Goal: Task Accomplishment & Management: Manage account settings

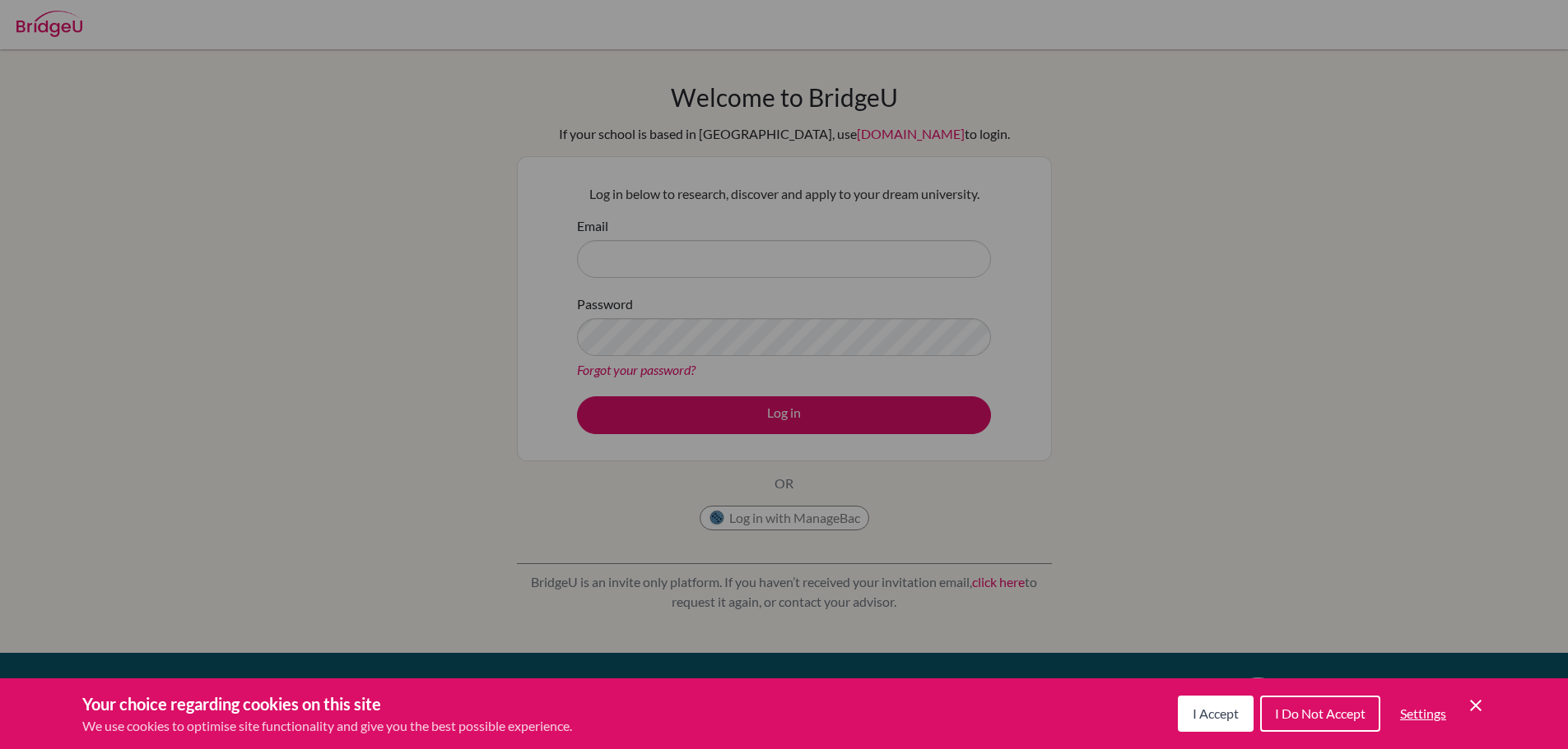
click at [1199, 716] on span "I Accept" at bounding box center [1215, 714] width 46 height 16
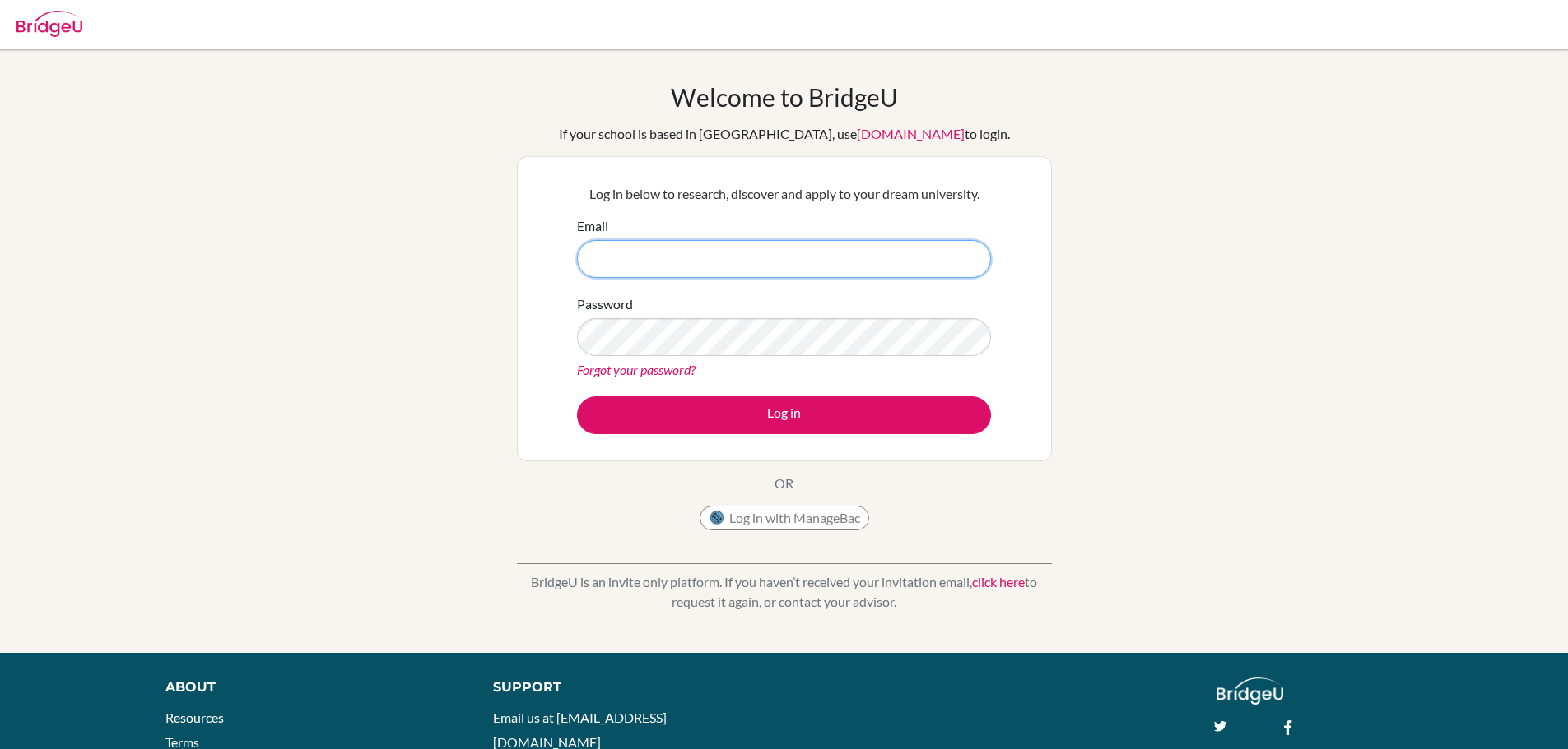
click at [749, 250] on input "Email" at bounding box center [784, 258] width 414 height 38
type input "indususan@gmail.com"
click at [577, 396] on button "Log in" at bounding box center [784, 415] width 414 height 38
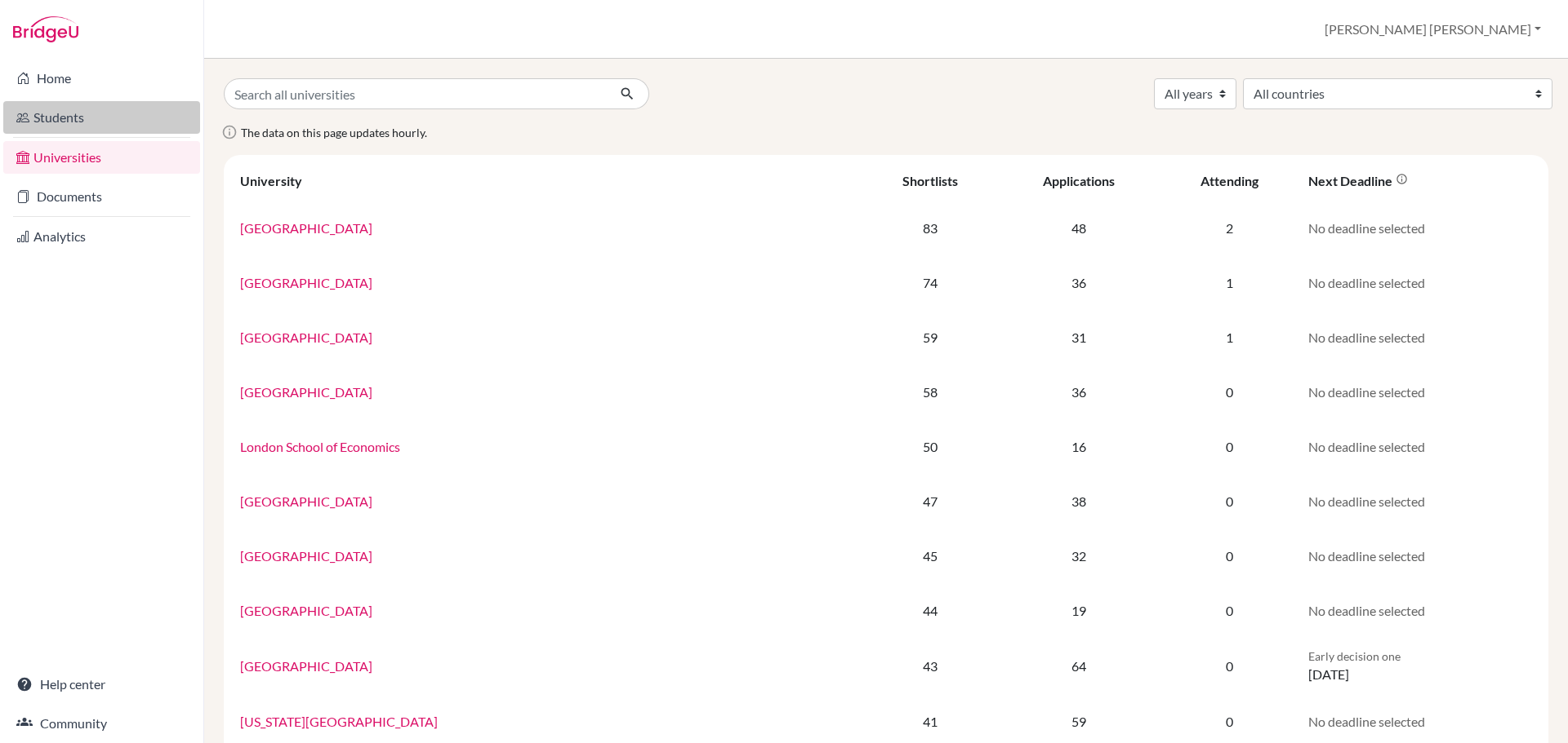
click at [74, 108] on link "Students" at bounding box center [101, 118] width 197 height 33
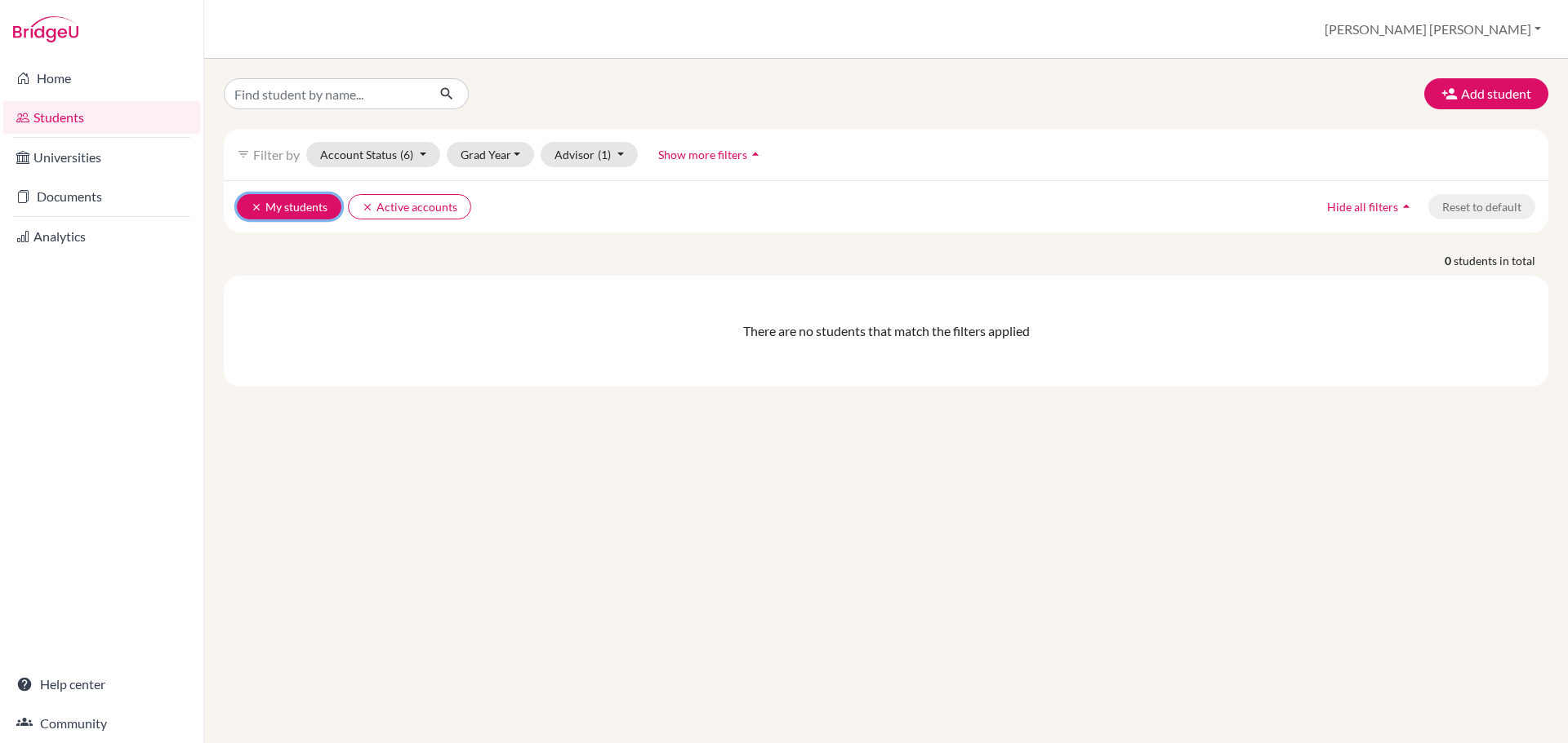
click at [258, 206] on icon "clear" at bounding box center [257, 207] width 12 height 12
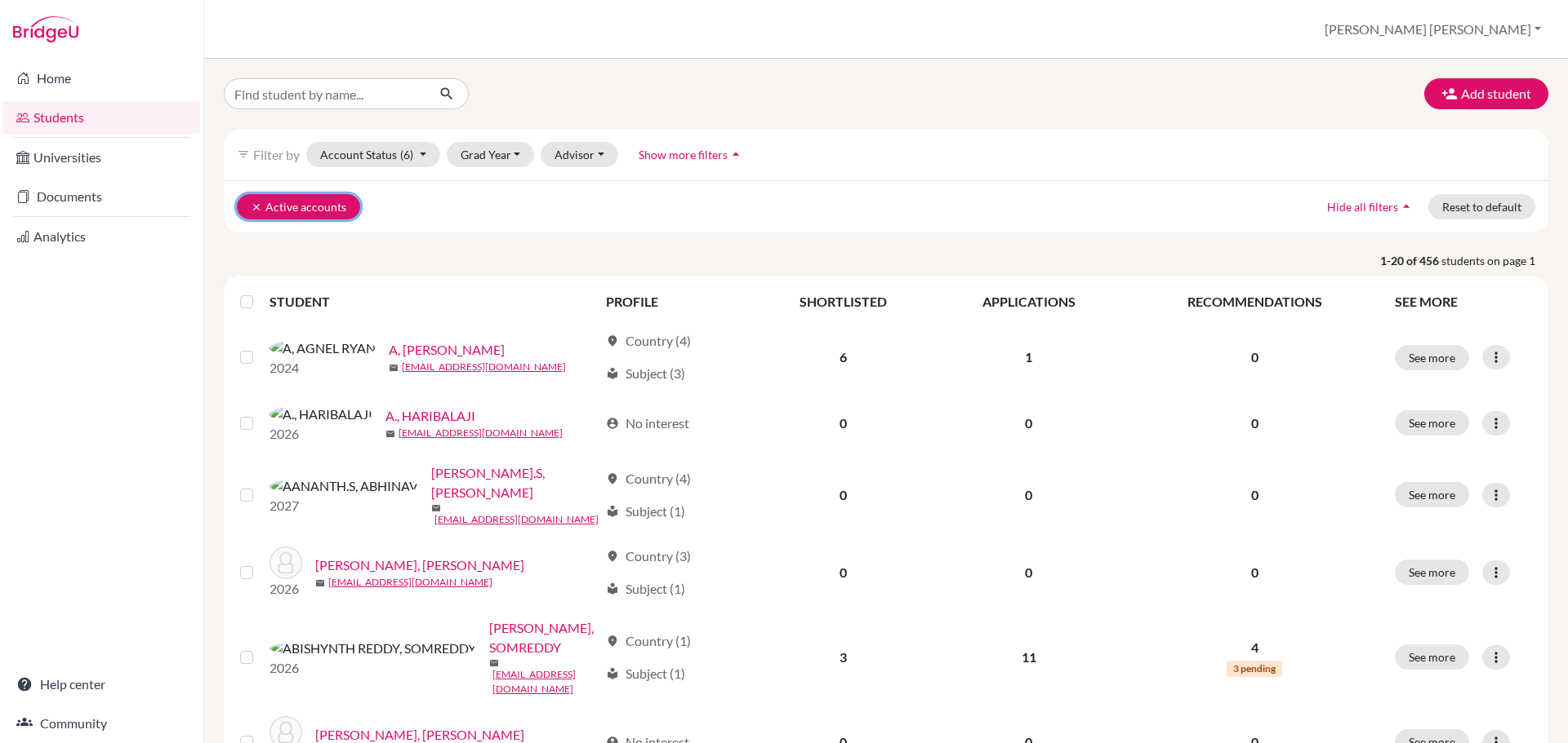
click at [254, 205] on icon "clear" at bounding box center [257, 207] width 12 height 12
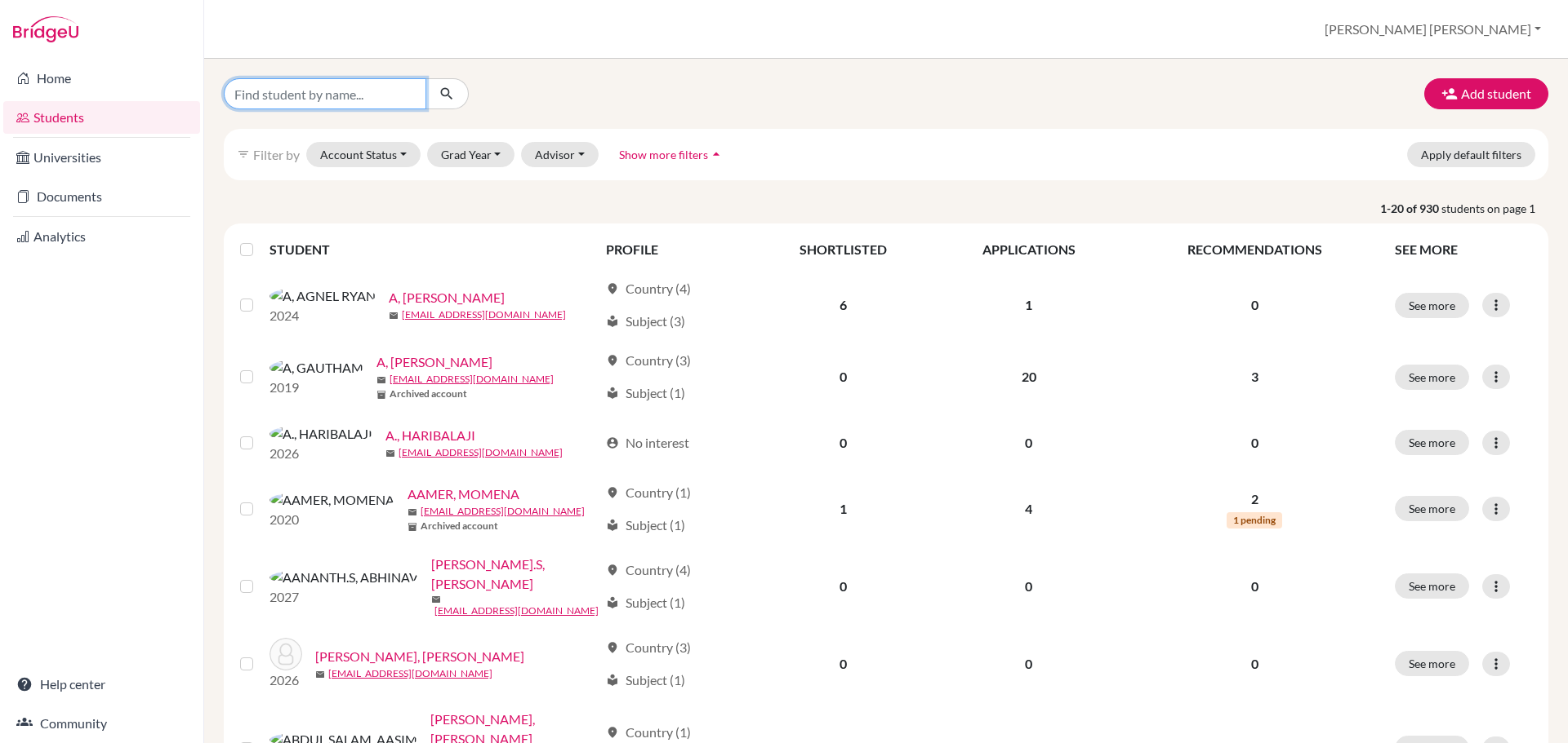
click at [389, 103] on input "Find student by name..." at bounding box center [325, 93] width 203 height 31
type input "yashvi"
click button "submit" at bounding box center [446, 93] width 43 height 31
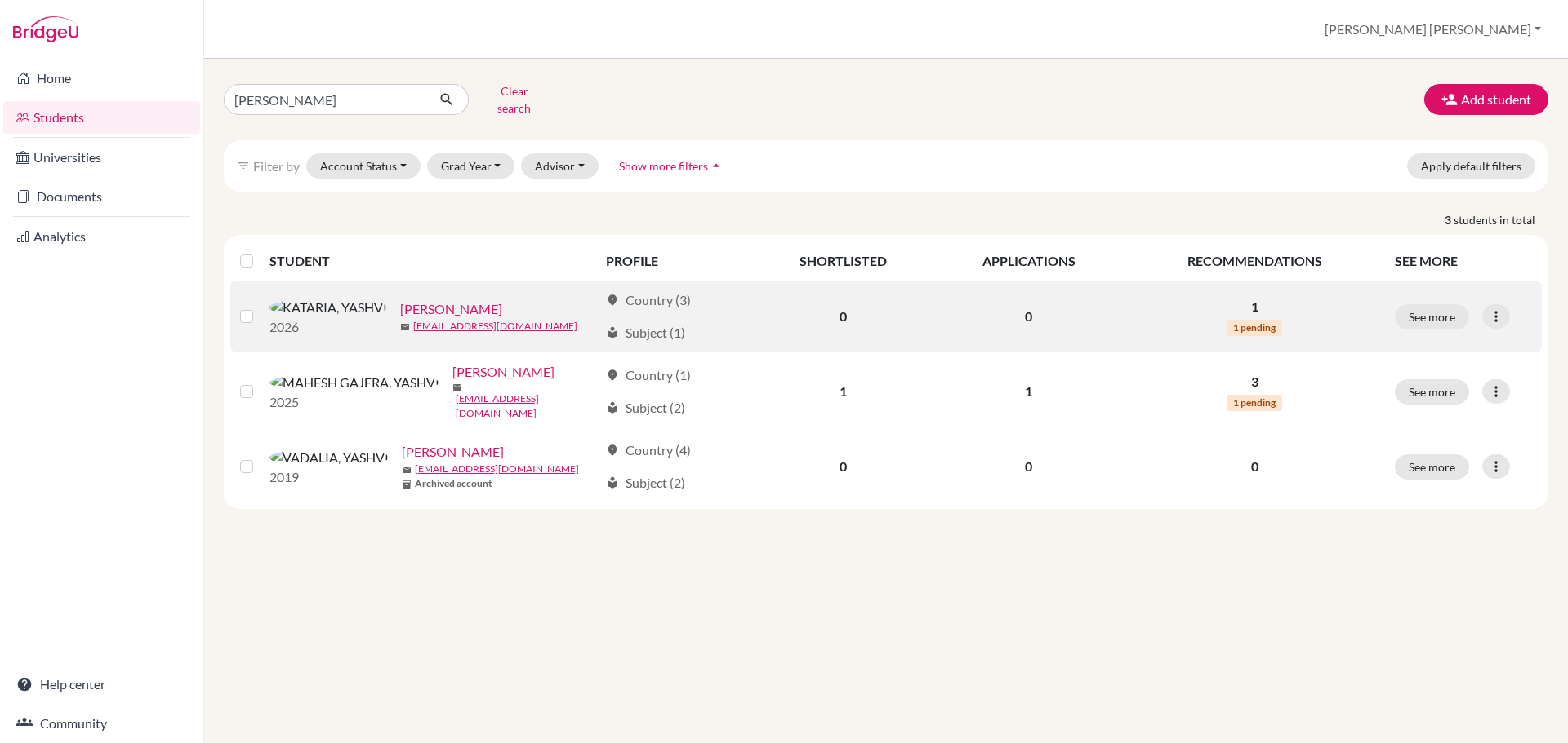
click at [400, 300] on link "KATARIA, YASHVI" at bounding box center [451, 309] width 102 height 19
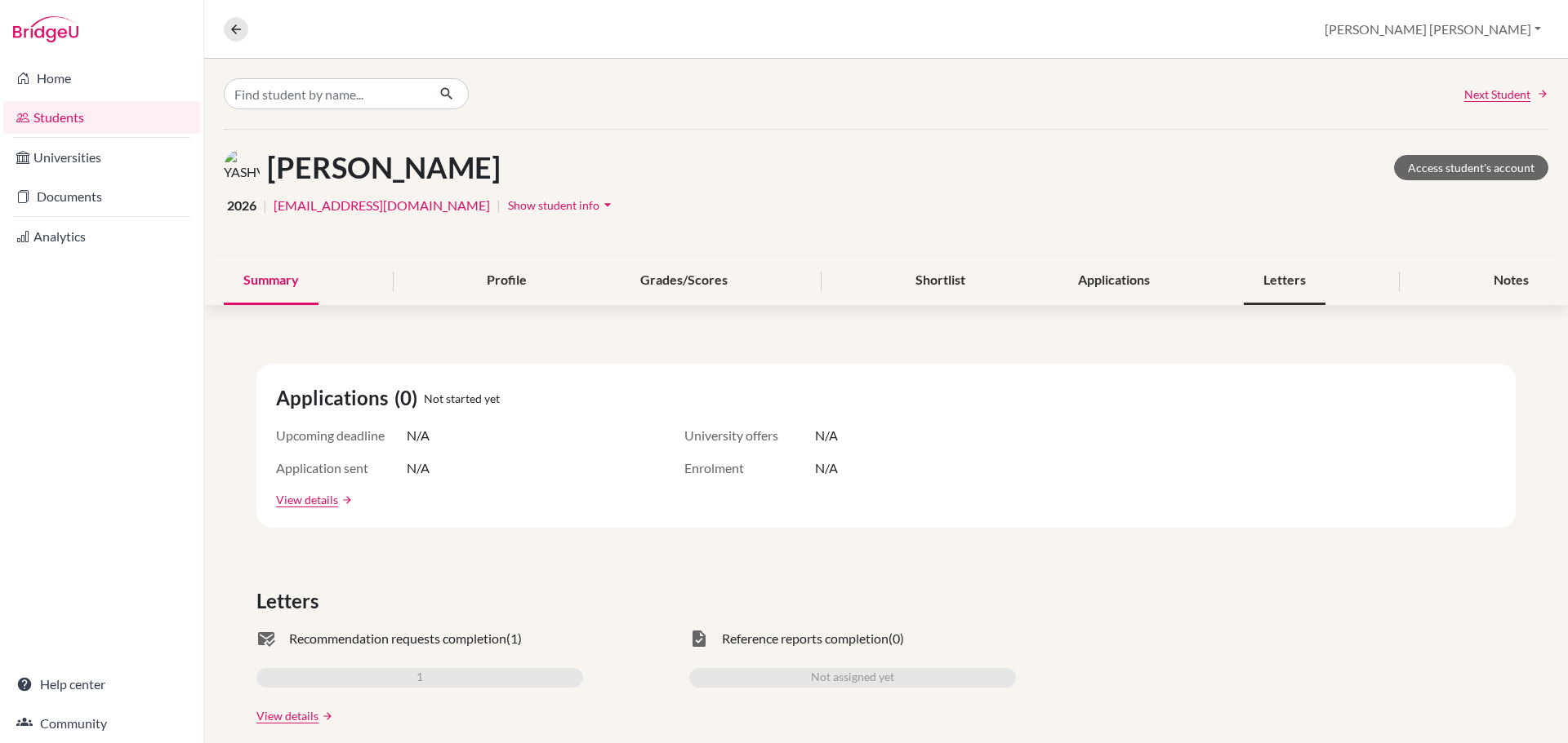
click at [1270, 284] on div "Letters" at bounding box center [1284, 281] width 82 height 48
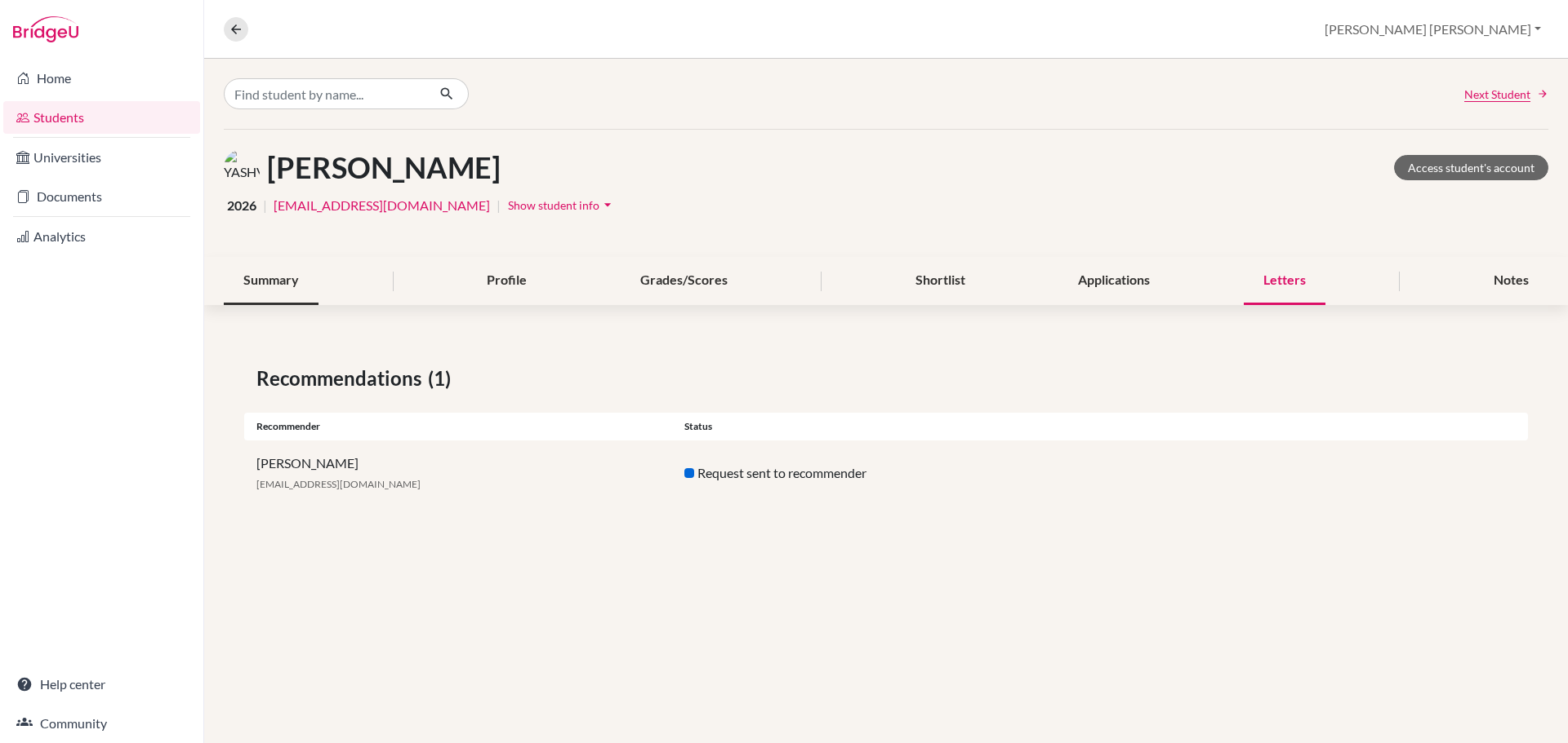
click at [258, 279] on div "Summary" at bounding box center [271, 281] width 95 height 48
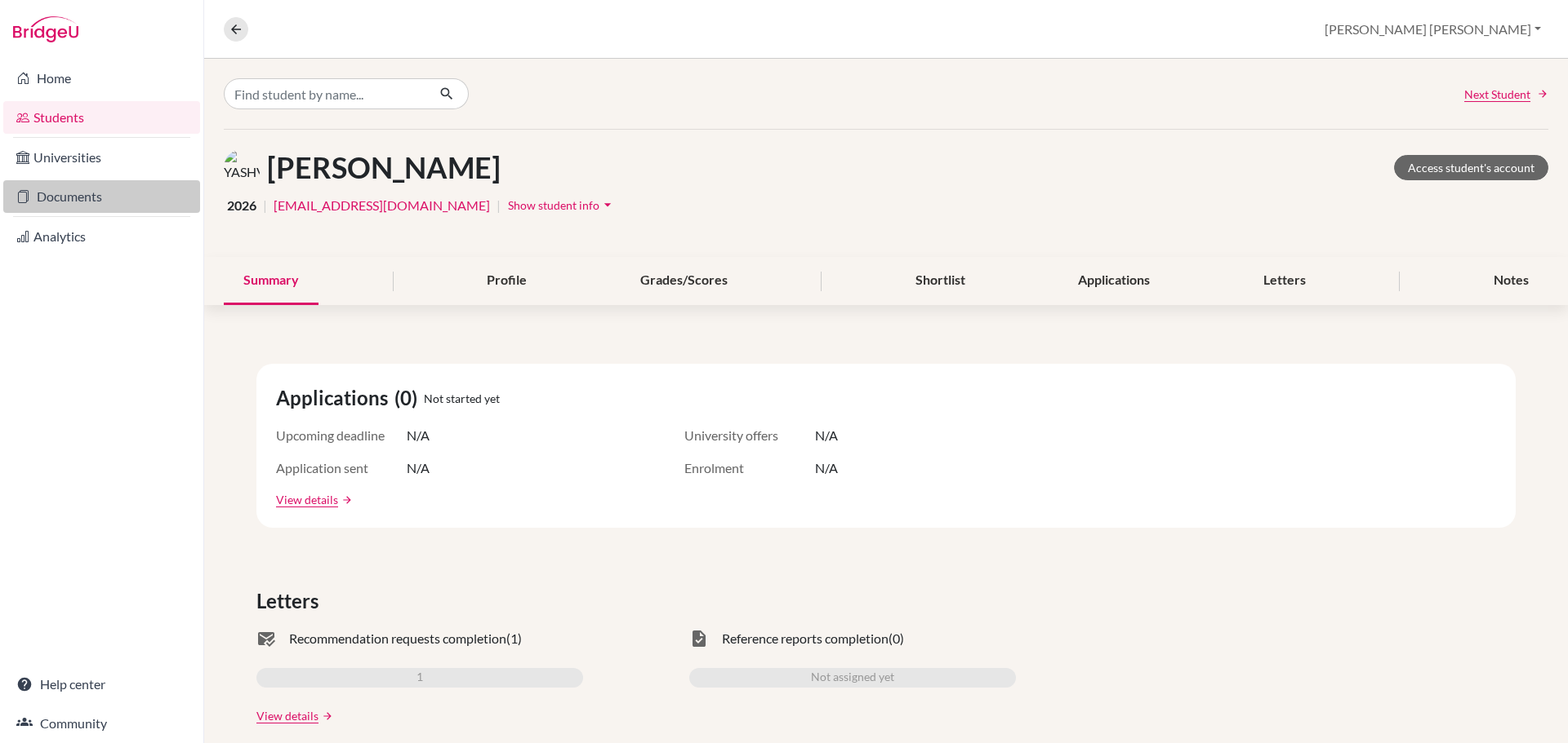
click at [95, 197] on link "Documents" at bounding box center [101, 197] width 197 height 33
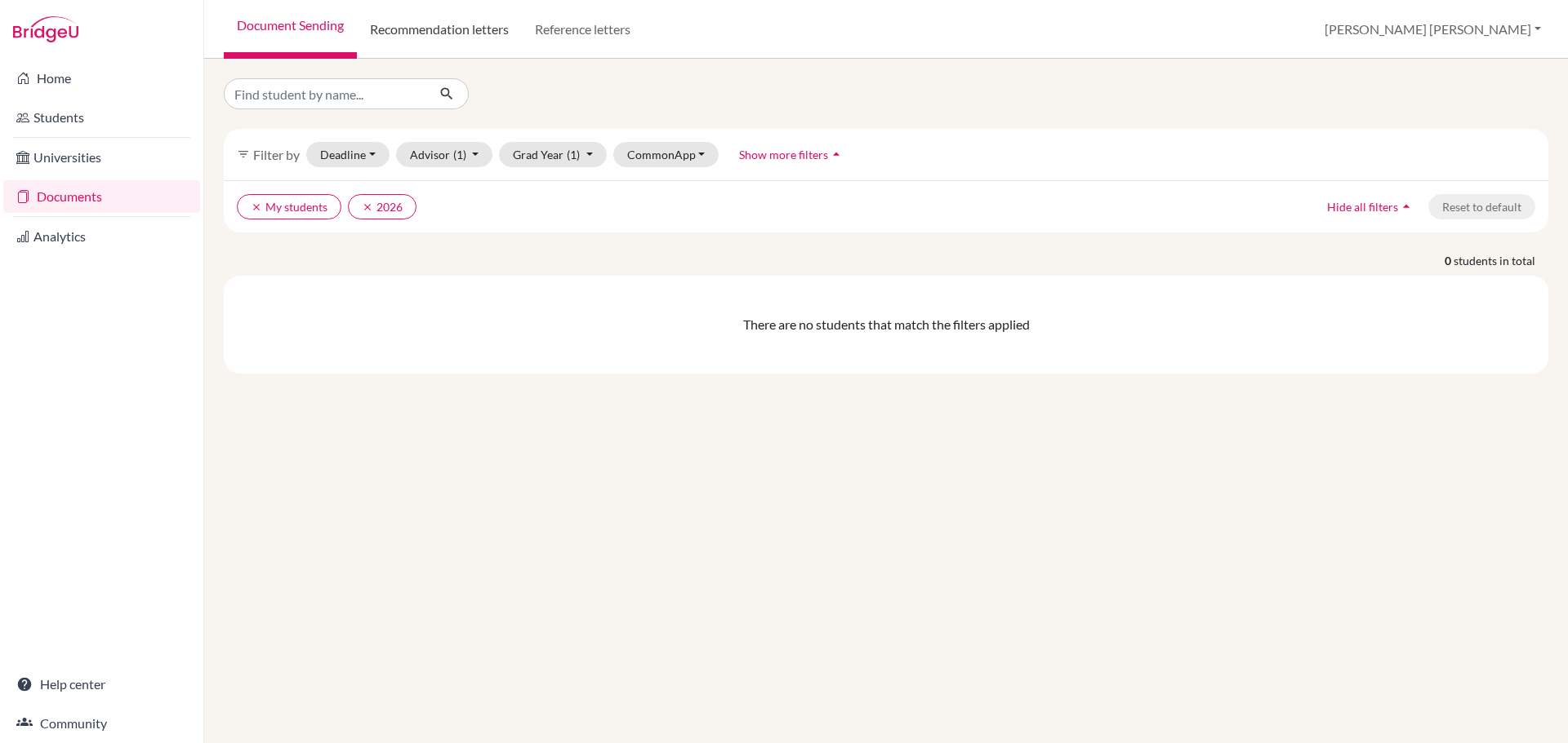
click at [451, 39] on link "Recommendation letters" at bounding box center [439, 29] width 165 height 59
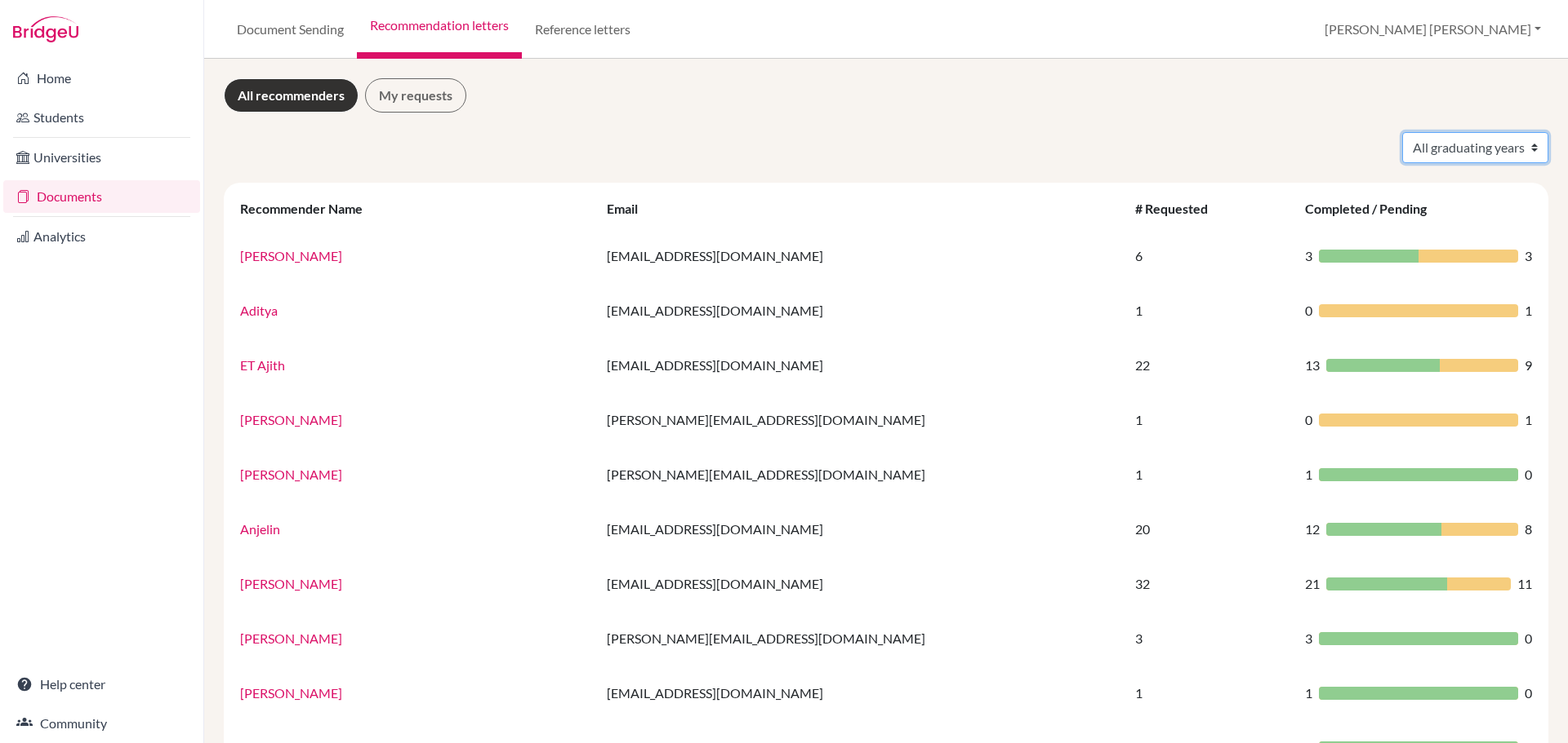
click at [1478, 151] on select "All graduating years 2024 2025 2026" at bounding box center [1475, 147] width 147 height 31
select select "2026"
click at [1402, 132] on select "All graduating years 2024 2025 2026" at bounding box center [1475, 147] width 147 height 31
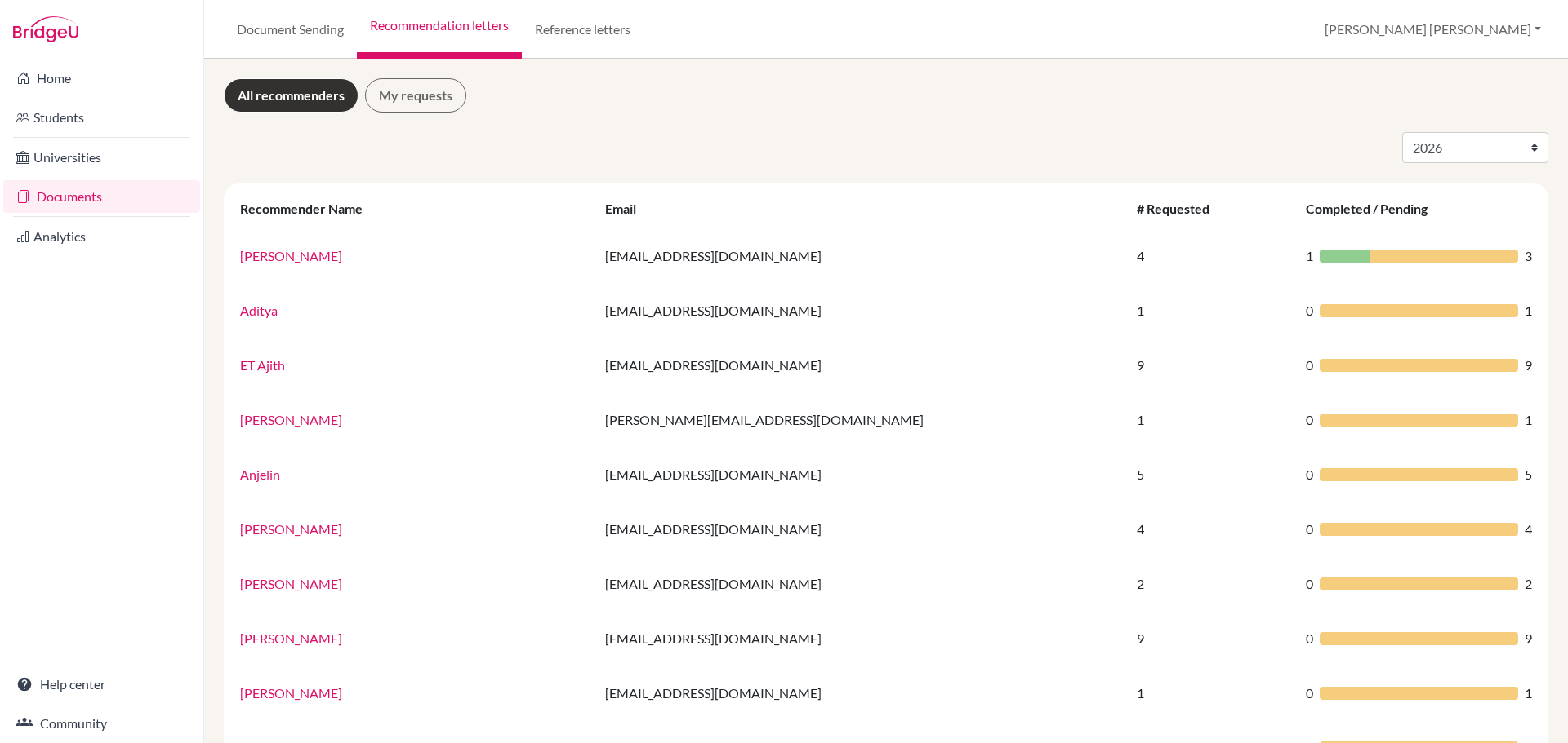
select select "2026"
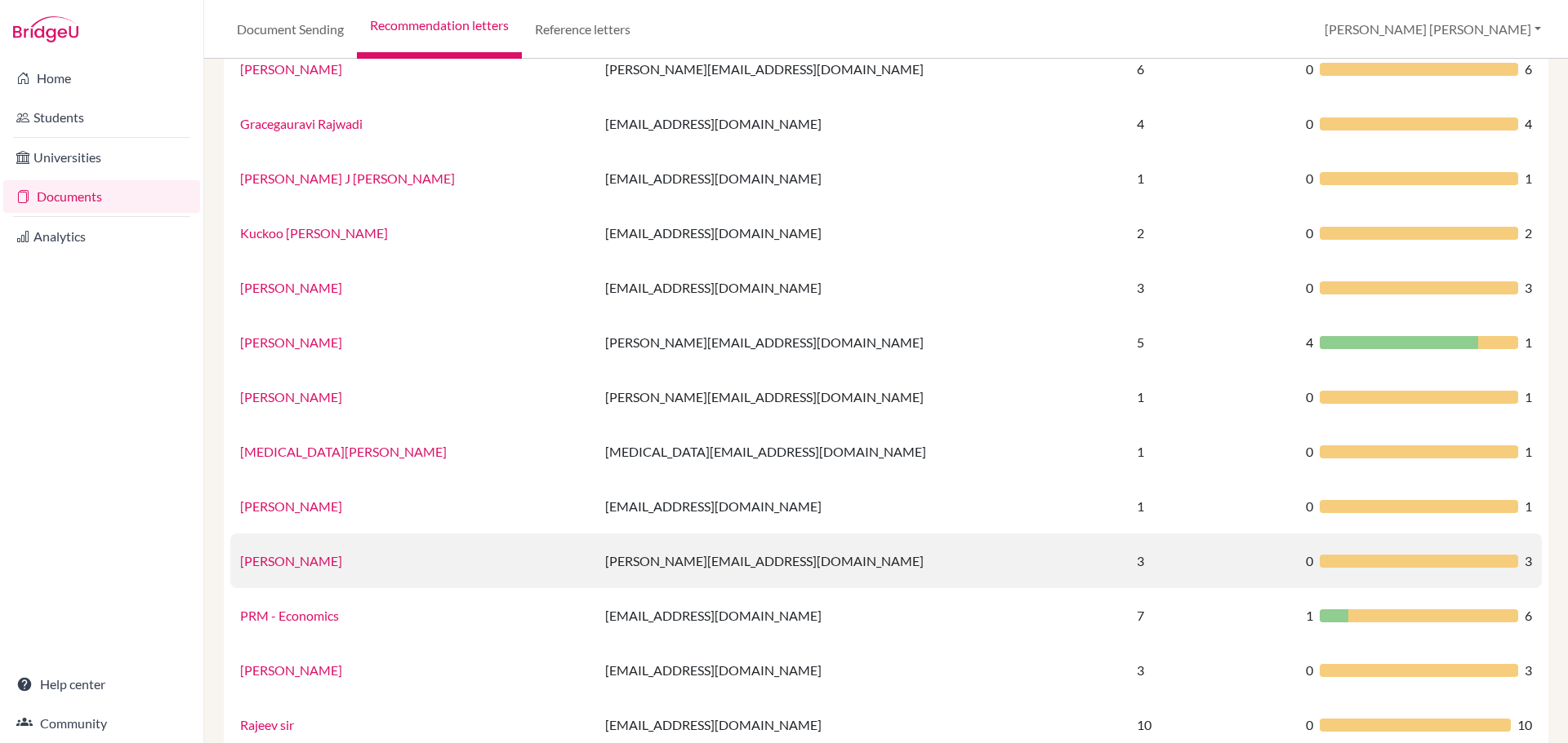
scroll to position [942, 0]
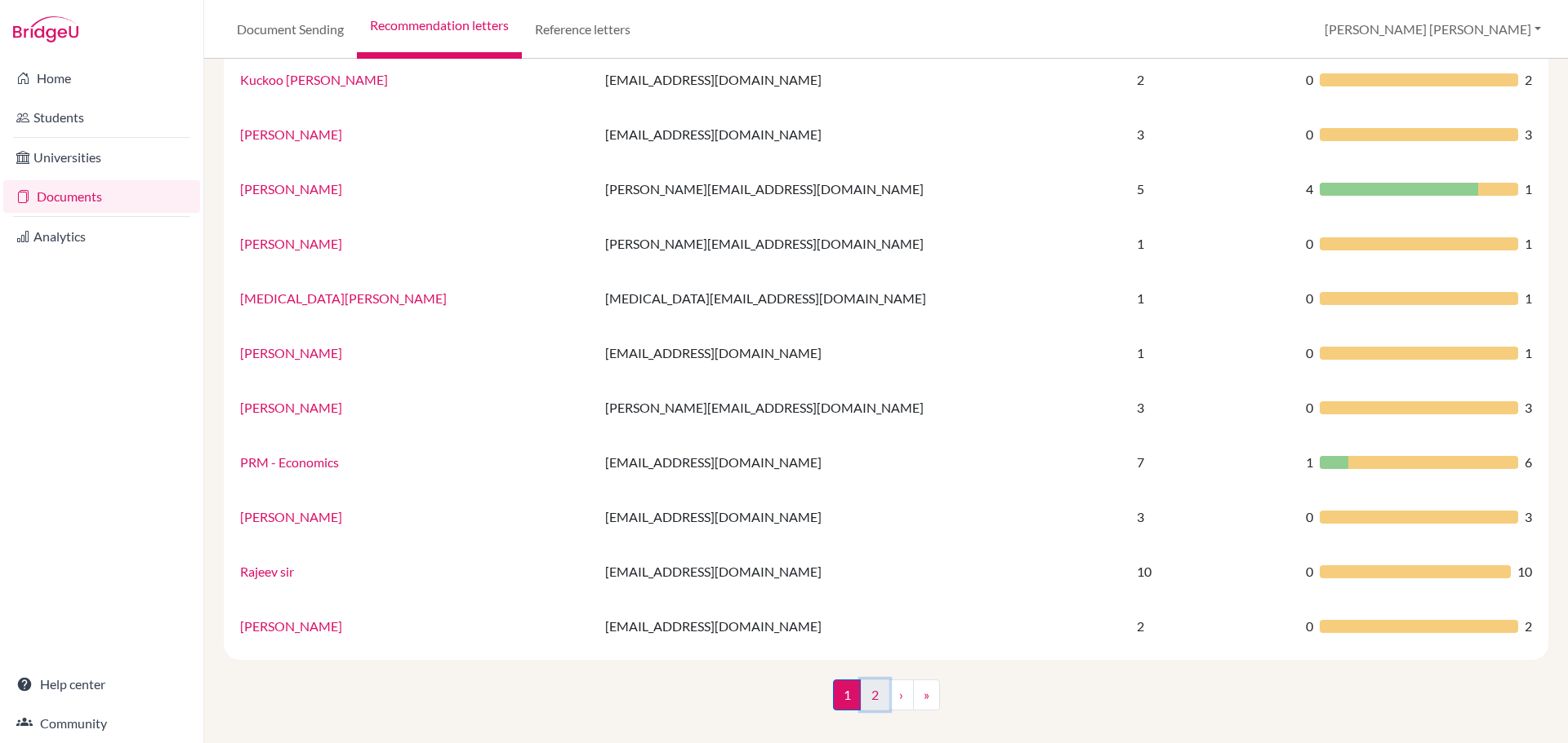
click at [869, 695] on link "2" at bounding box center [876, 695] width 29 height 31
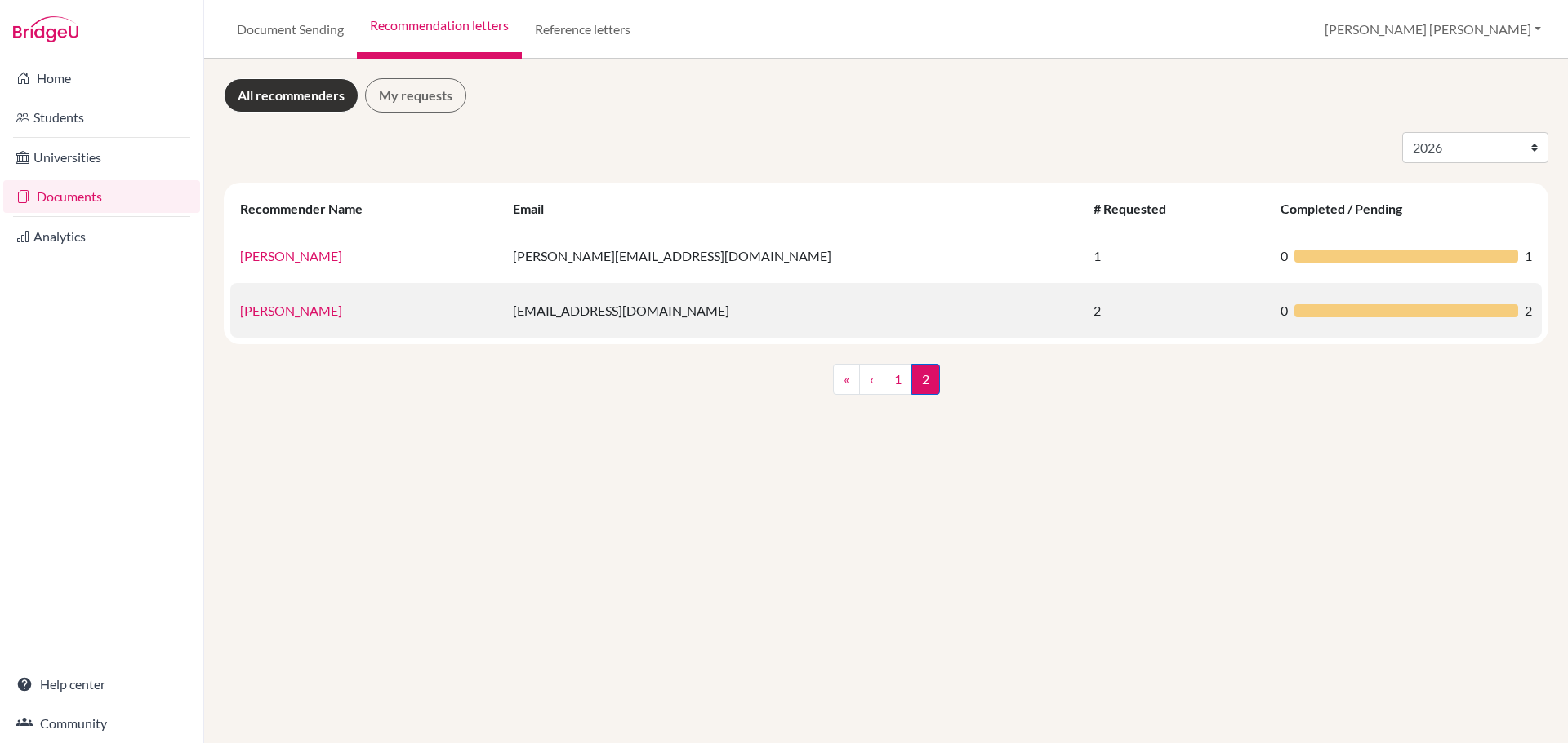
click at [269, 308] on link "[PERSON_NAME]" at bounding box center [291, 310] width 102 height 15
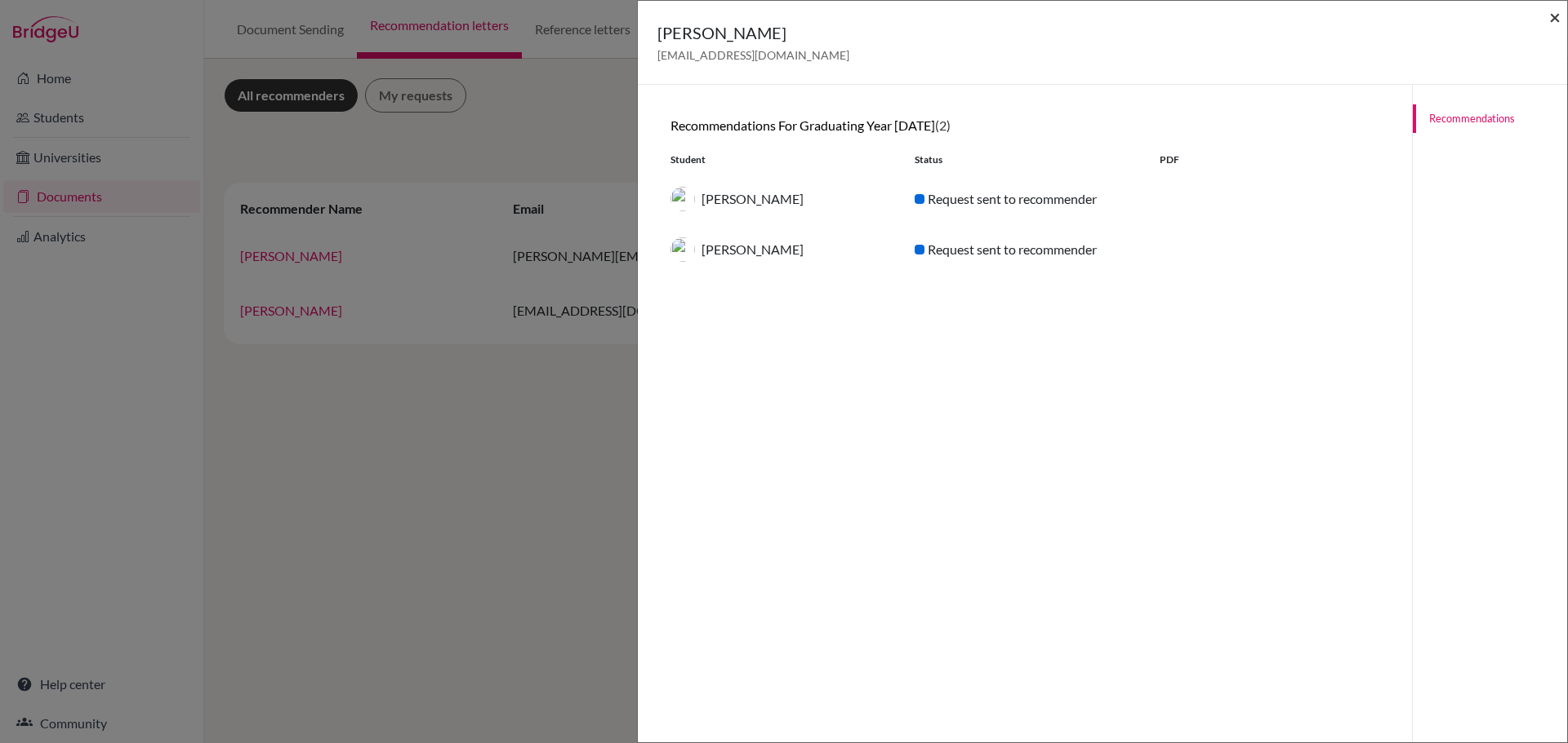
click at [1559, 18] on span "×" at bounding box center [1554, 16] width 12 height 24
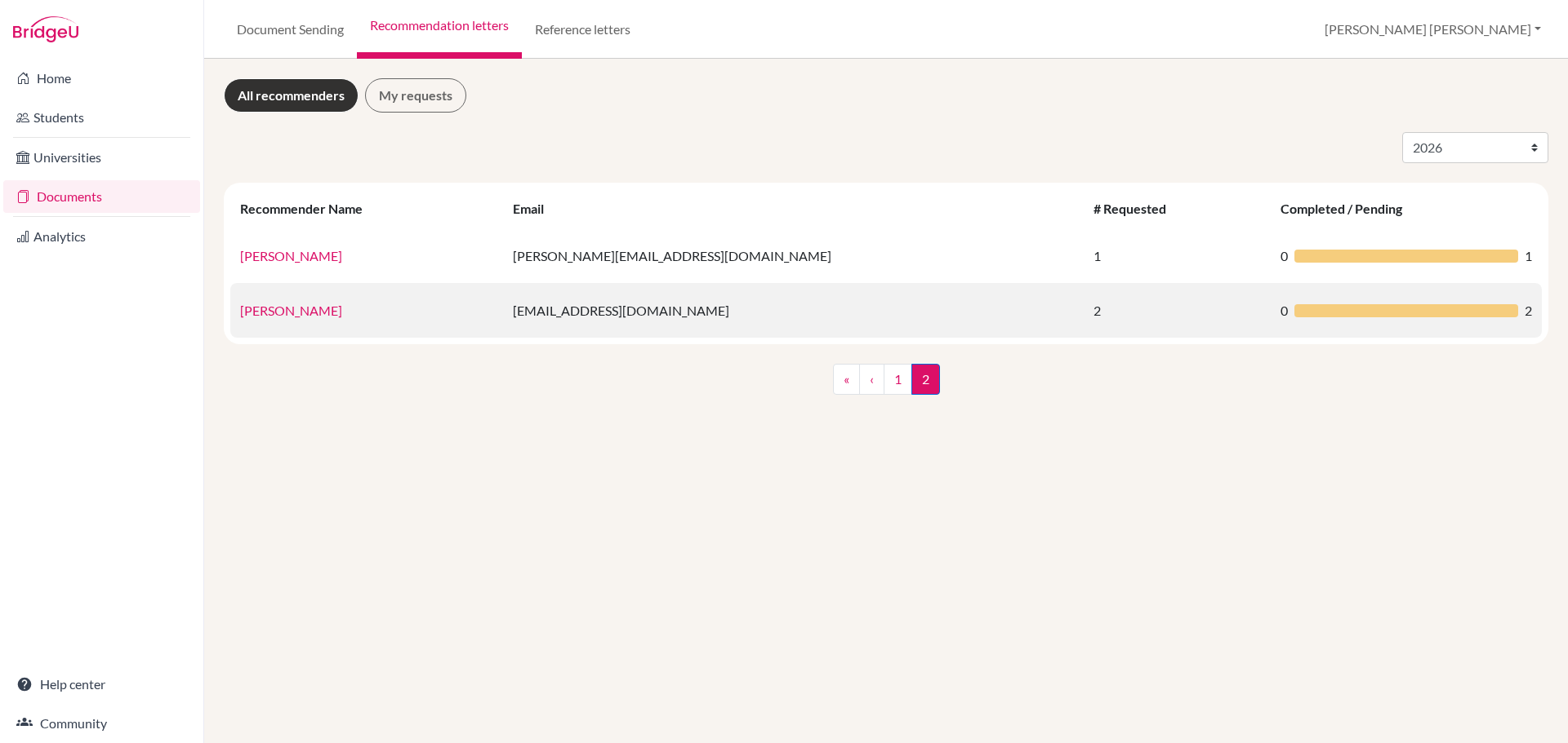
click at [284, 307] on link "[PERSON_NAME]" at bounding box center [291, 310] width 102 height 15
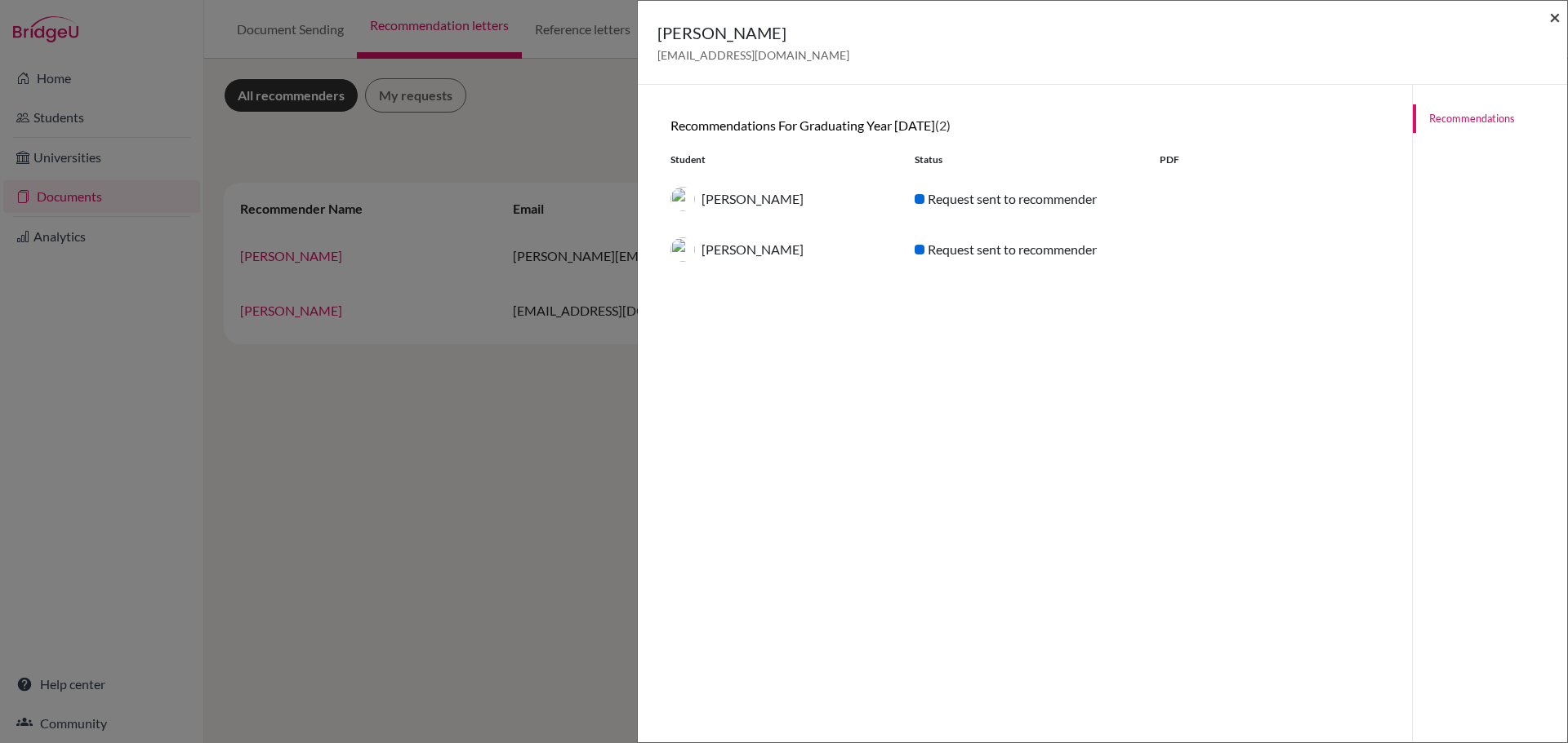
click at [1552, 18] on span "×" at bounding box center [1554, 16] width 12 height 24
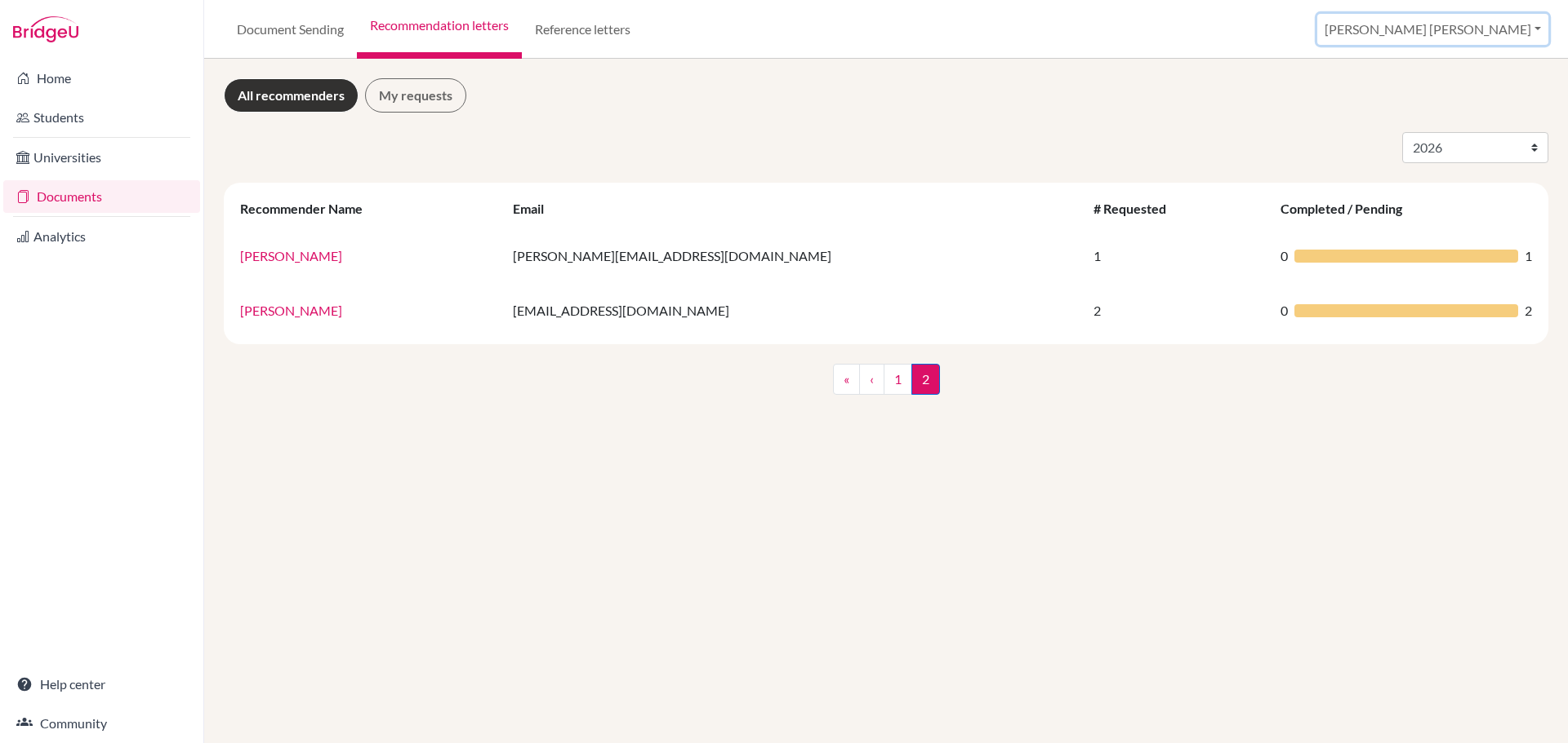
click at [1533, 24] on button "[PERSON_NAME] [PERSON_NAME]" at bounding box center [1433, 29] width 231 height 31
click at [1421, 135] on button "Log out" at bounding box center [1358, 132] width 129 height 26
